Goal: Navigation & Orientation: Find specific page/section

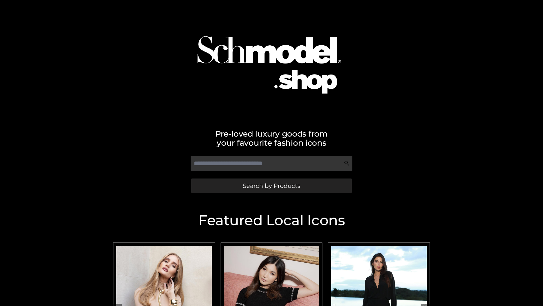
click at [271, 185] on span "Search by Products" at bounding box center [272, 186] width 58 height 6
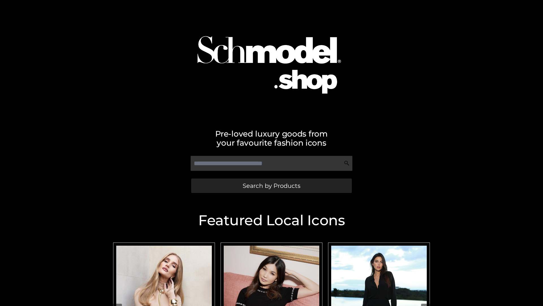
click at [271, 185] on span "Search by Products" at bounding box center [272, 186] width 58 height 6
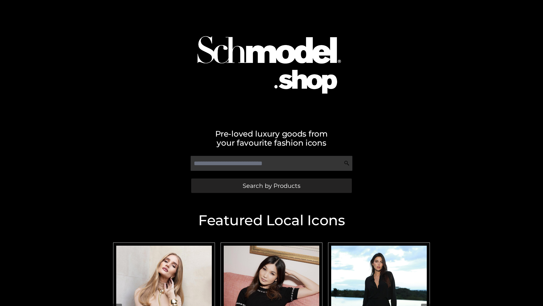
click at [271, 185] on span "Search by Products" at bounding box center [272, 186] width 58 height 6
